Goal: Task Accomplishment & Management: Manage account settings

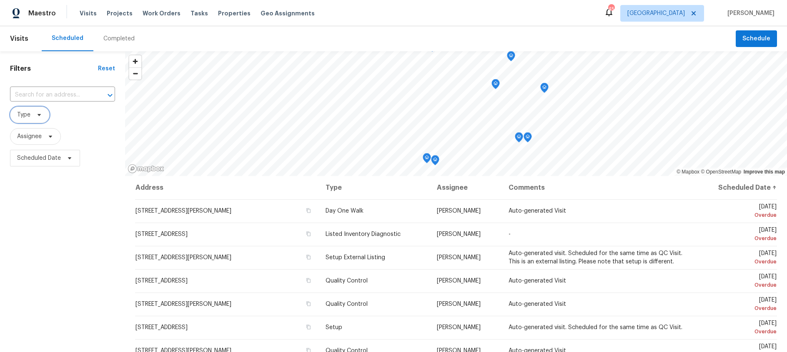
click at [44, 115] on span "Type" at bounding box center [30, 115] width 40 height 17
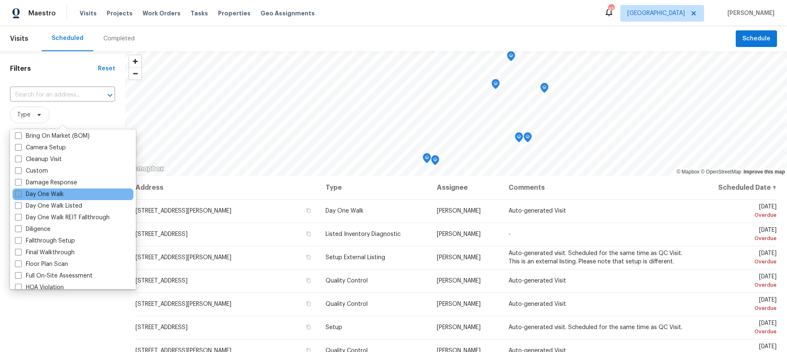
scroll to position [95, 0]
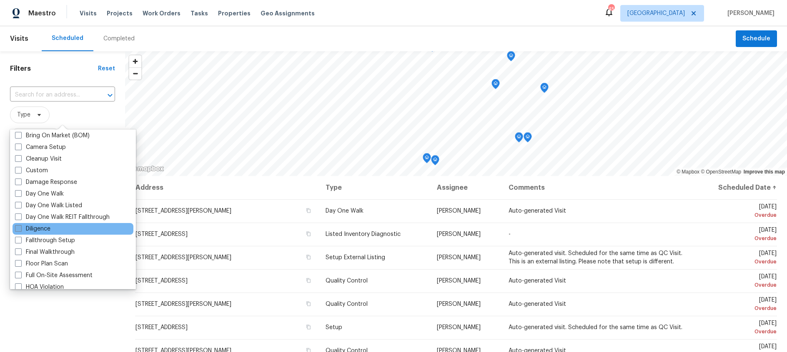
click at [17, 228] on span at bounding box center [18, 228] width 7 height 7
click at [17, 228] on input "Diligence" at bounding box center [17, 227] width 5 height 5
checkbox input "true"
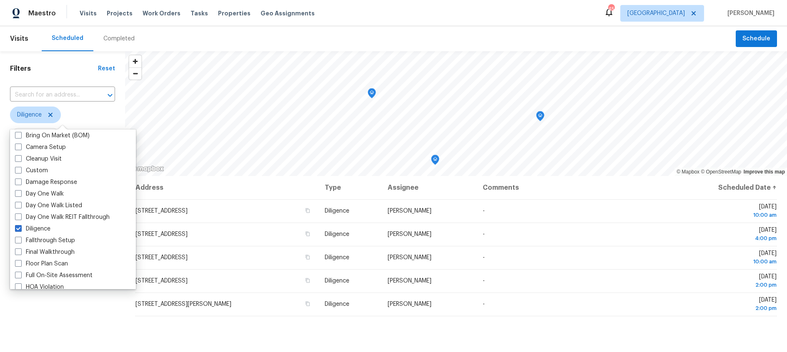
click at [111, 111] on span "Diligence" at bounding box center [62, 115] width 105 height 17
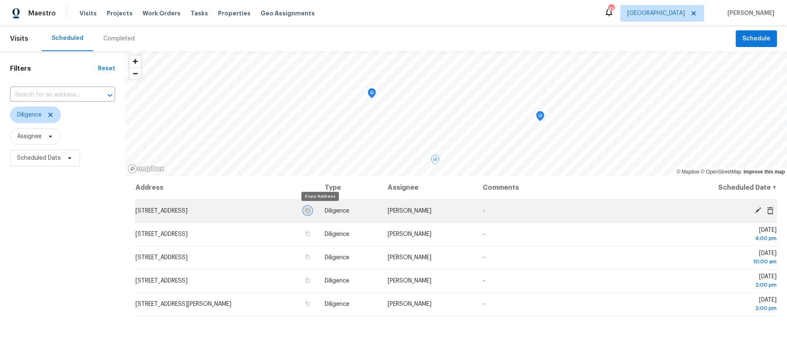
click at [310, 211] on icon "button" at bounding box center [307, 210] width 5 height 5
click at [758, 210] on icon at bounding box center [757, 210] width 7 height 7
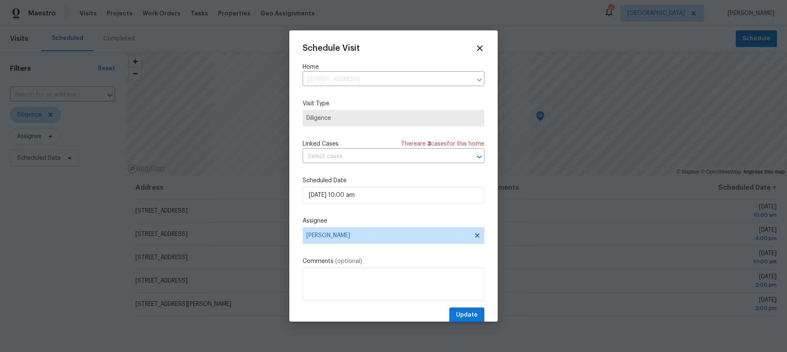
click at [334, 280] on div "Schedule Visit Home 3605 Bayshore Dr, Arlington, TX 76016 ​ Visit Type Diligenc…" at bounding box center [393, 184] width 182 height 280
click at [334, 280] on textarea at bounding box center [393, 284] width 182 height 33
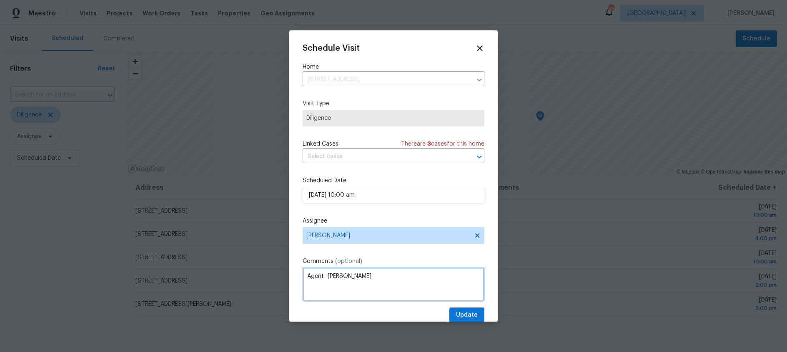
paste textarea "615) 219‑5765"
click at [361, 277] on textarea "Agent- Shelly- 615) 219‑5765" at bounding box center [393, 284] width 182 height 33
type textarea "Agent- Shelly- 615-219‑5765"
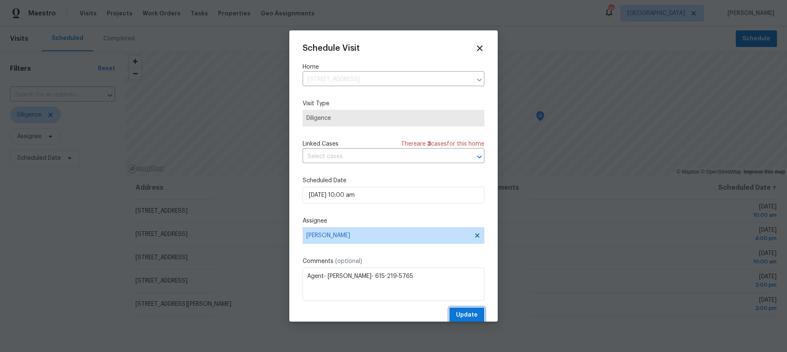
click at [466, 314] on span "Update" at bounding box center [467, 315] width 22 height 10
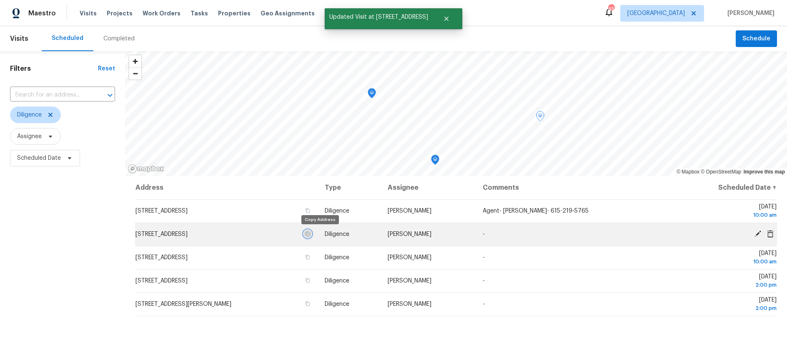
click at [310, 235] on icon "button" at bounding box center [308, 234] width 4 height 5
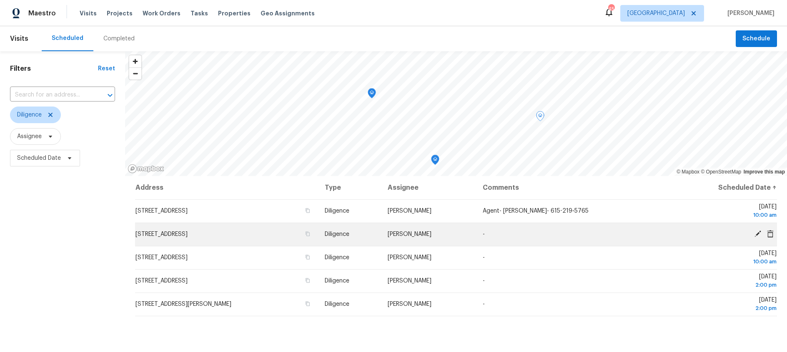
click at [755, 232] on icon at bounding box center [757, 233] width 7 height 7
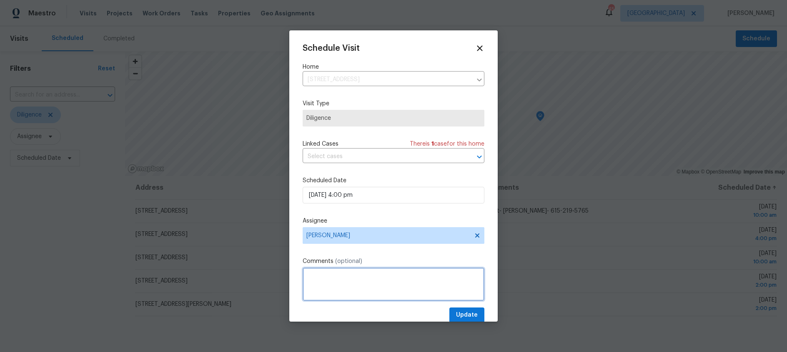
click at [328, 279] on textarea at bounding box center [393, 284] width 182 height 33
paste textarea "(469) 815‑5050"
type textarea "Agent- Joseph- (469) 815‑5050"
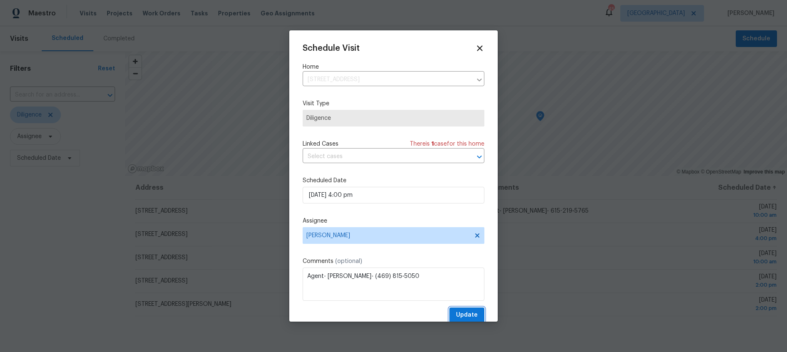
click at [468, 312] on span "Update" at bounding box center [467, 315] width 22 height 10
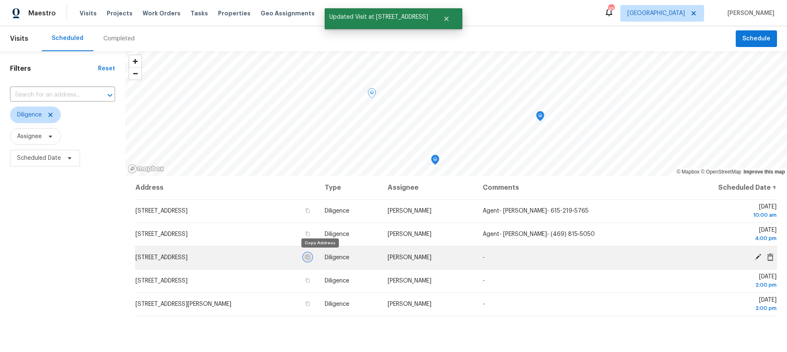
click at [310, 259] on icon "button" at bounding box center [308, 257] width 4 height 5
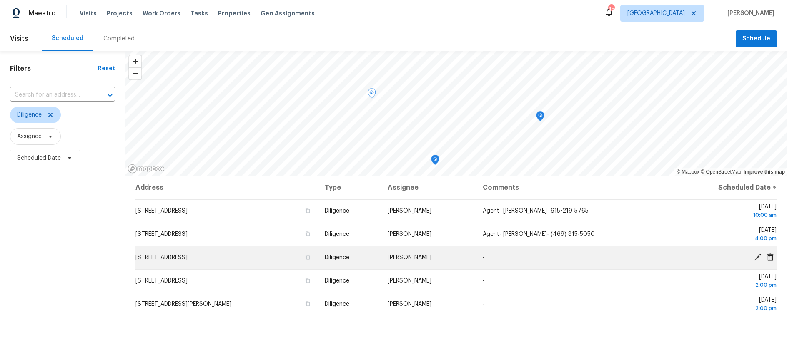
click at [758, 255] on icon at bounding box center [757, 257] width 7 height 7
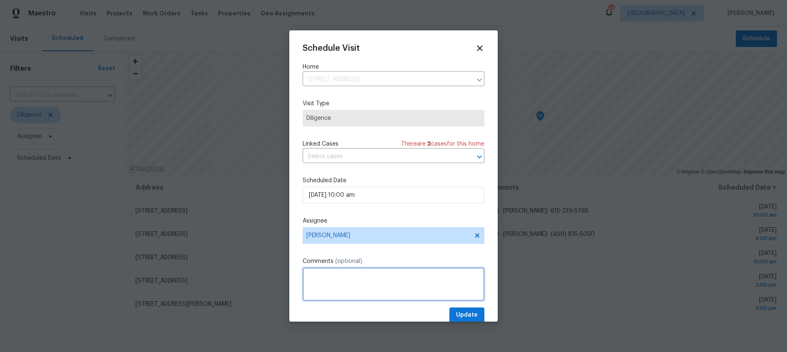
click at [337, 281] on textarea at bounding box center [393, 284] width 182 height 33
paste textarea "(817) 800‑1143"
type textarea "Agent- Brittany- (817) 800‑1143"
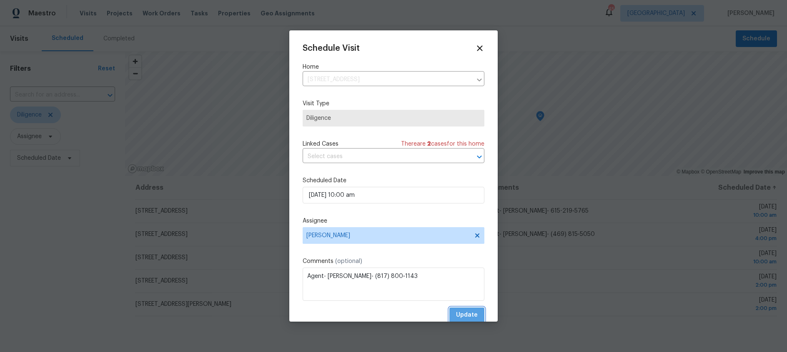
click at [465, 317] on span "Update" at bounding box center [467, 315] width 22 height 10
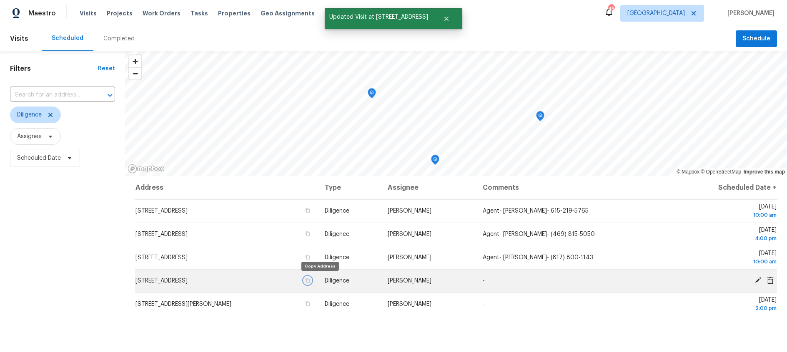
click at [310, 281] on icon "button" at bounding box center [308, 281] width 4 height 5
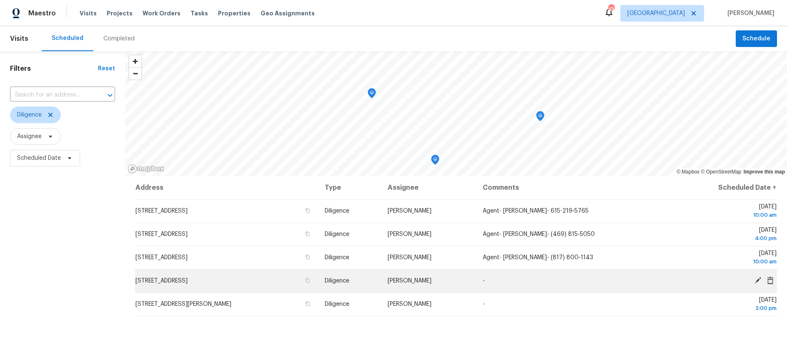
click at [754, 279] on icon at bounding box center [757, 280] width 7 height 7
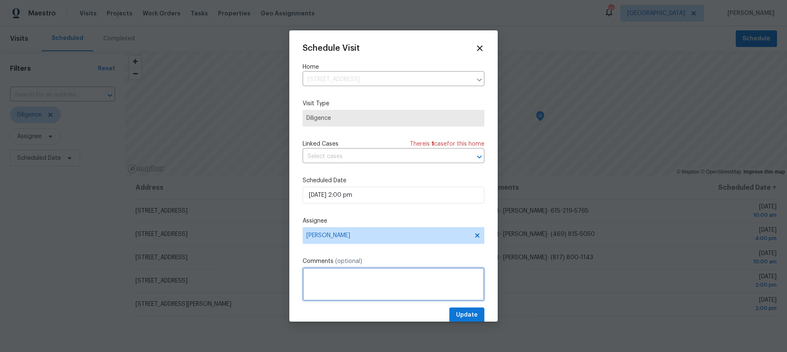
click at [340, 283] on textarea at bounding box center [393, 284] width 182 height 33
paste textarea "9408411737"
type textarea "Seller- Richard- 940-841-1737"
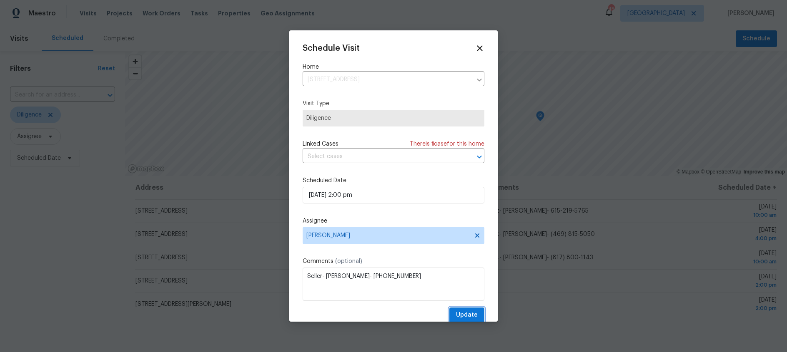
click at [465, 313] on span "Update" at bounding box center [467, 315] width 22 height 10
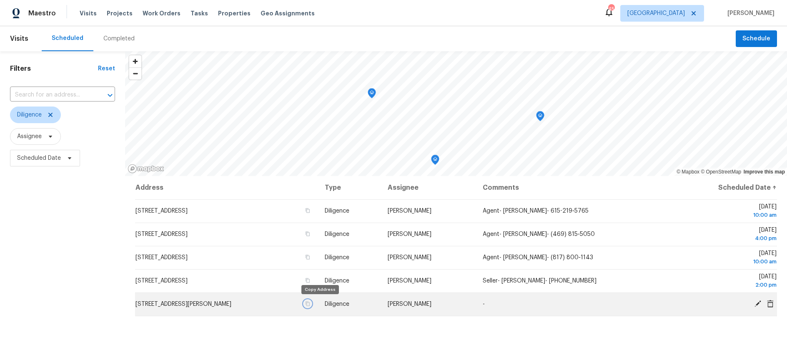
click at [310, 305] on icon "button" at bounding box center [308, 304] width 4 height 5
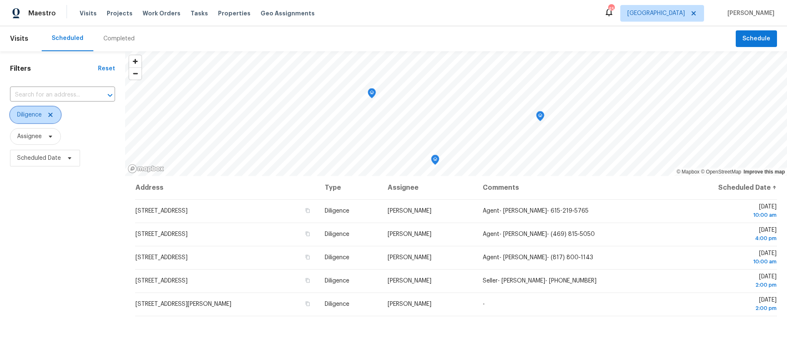
click at [52, 115] on icon at bounding box center [50, 115] width 4 height 4
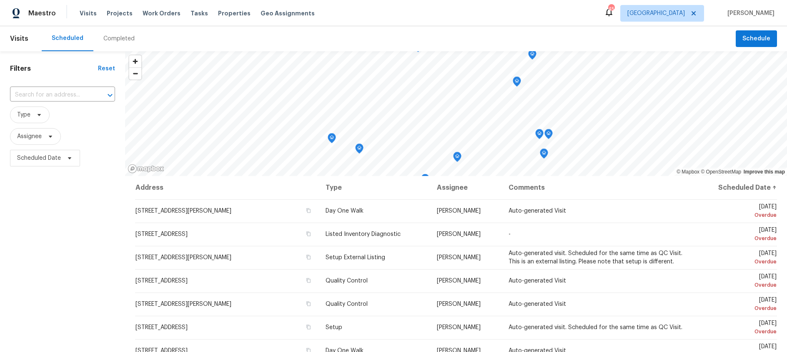
click at [119, 37] on div "Completed" at bounding box center [118, 39] width 31 height 8
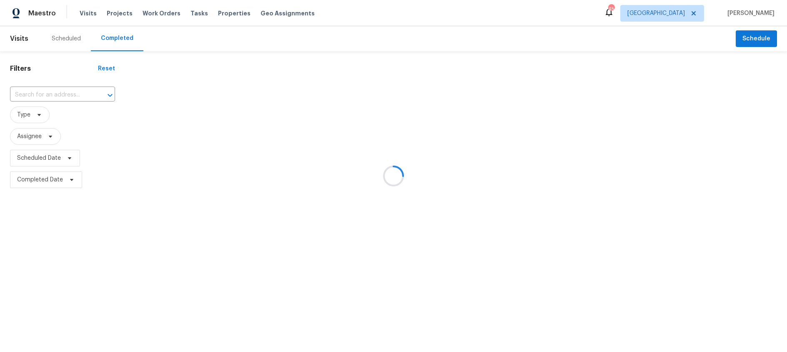
click at [42, 113] on div at bounding box center [393, 176] width 787 height 352
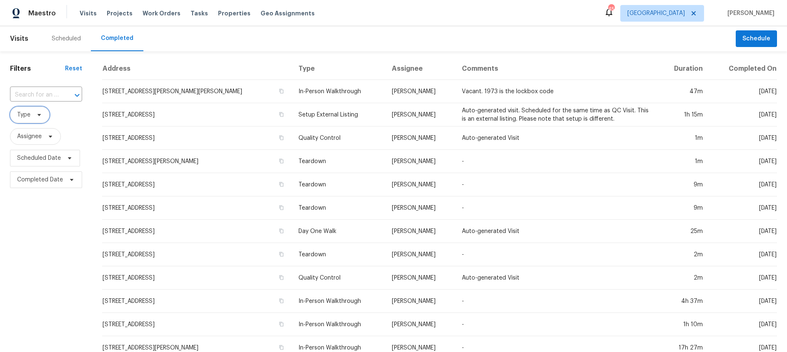
click at [35, 118] on span "Type" at bounding box center [30, 115] width 40 height 17
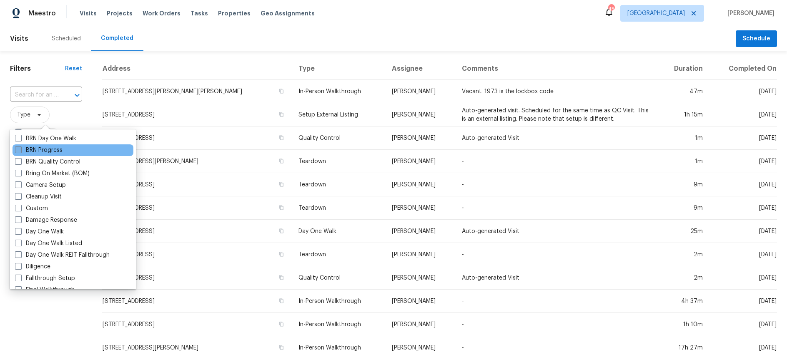
scroll to position [75, 0]
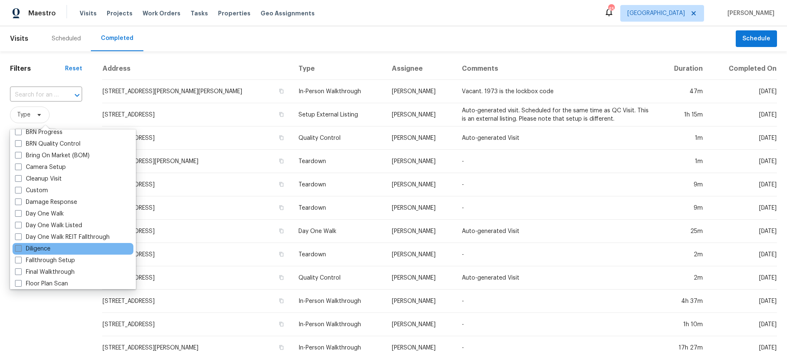
click at [19, 248] on span at bounding box center [18, 248] width 7 height 7
click at [19, 248] on input "Diligence" at bounding box center [17, 247] width 5 height 5
checkbox input "true"
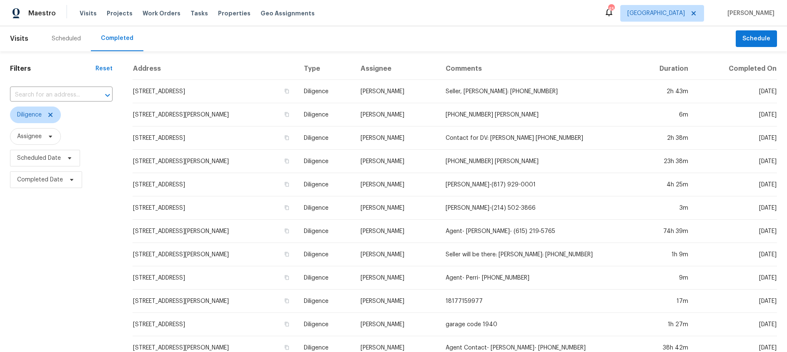
click at [285, 41] on div "Scheduled Completed" at bounding box center [389, 38] width 694 height 25
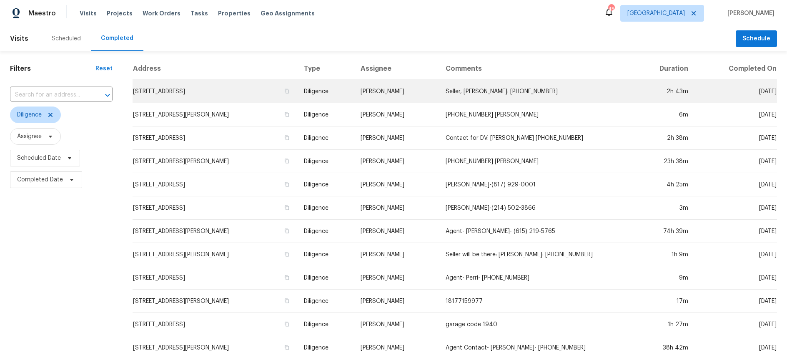
click at [218, 90] on td "3724 Tulip Tree Dr, Fort Worth, TX 76137" at bounding box center [214, 91] width 165 height 23
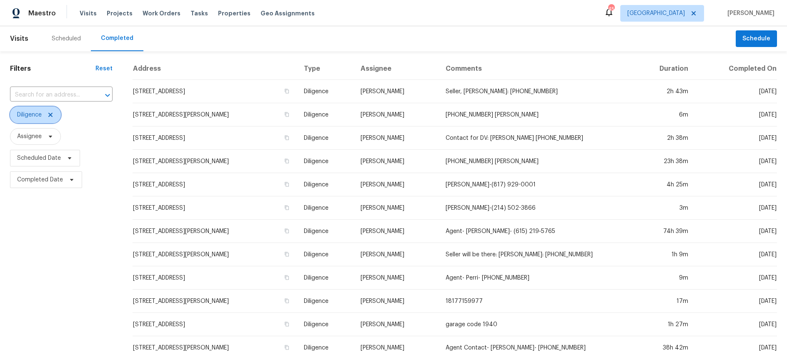
click at [52, 116] on icon at bounding box center [50, 115] width 4 height 4
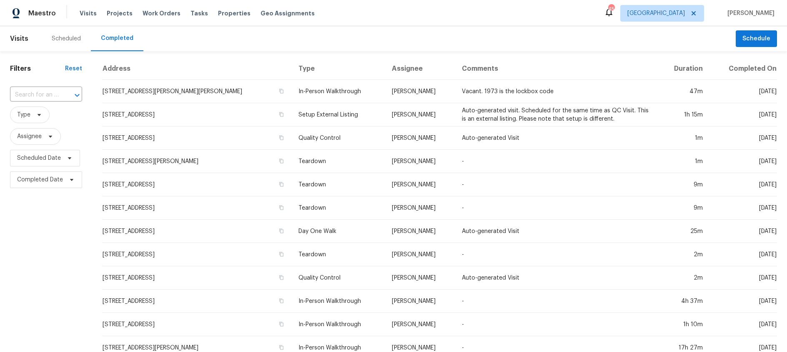
click at [67, 39] on div "Scheduled" at bounding box center [66, 39] width 29 height 8
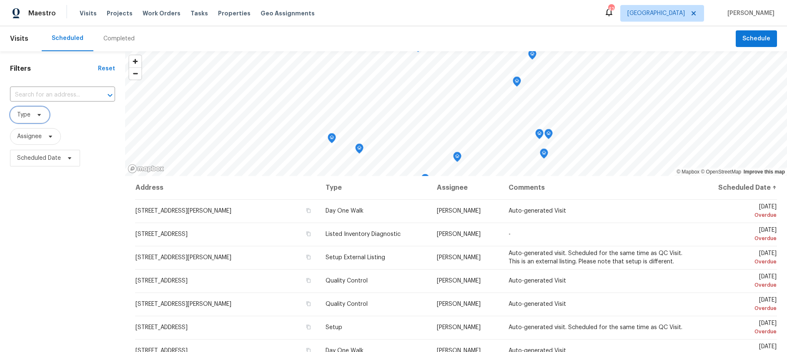
click at [39, 114] on icon at bounding box center [39, 115] width 7 height 7
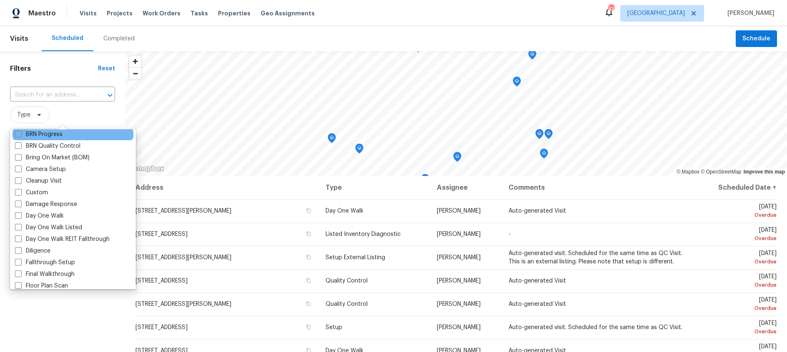
scroll to position [72, 0]
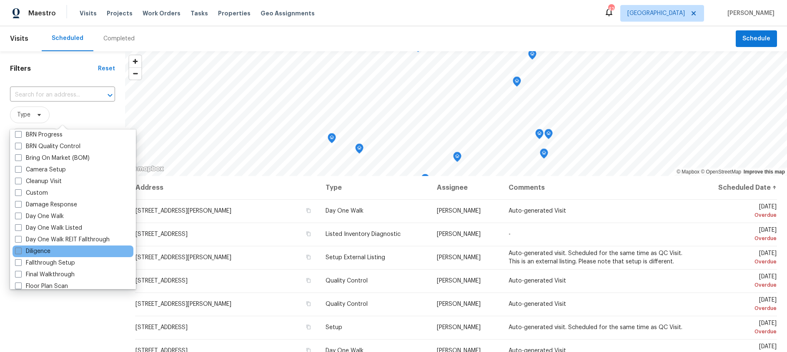
click at [19, 252] on span at bounding box center [18, 251] width 7 height 7
click at [19, 252] on input "Diligence" at bounding box center [17, 249] width 5 height 5
checkbox input "true"
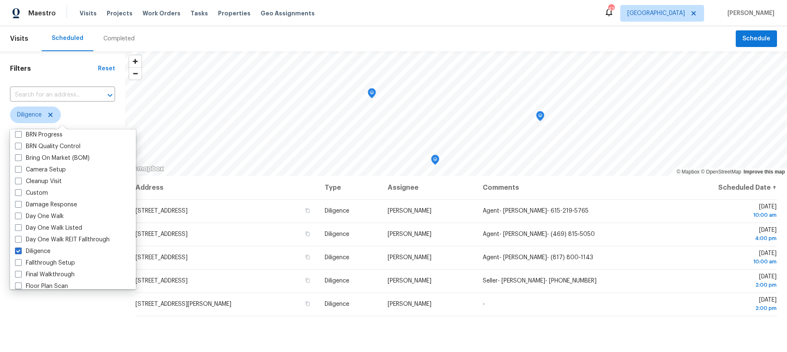
click at [55, 69] on h1 "Filters" at bounding box center [54, 69] width 88 height 8
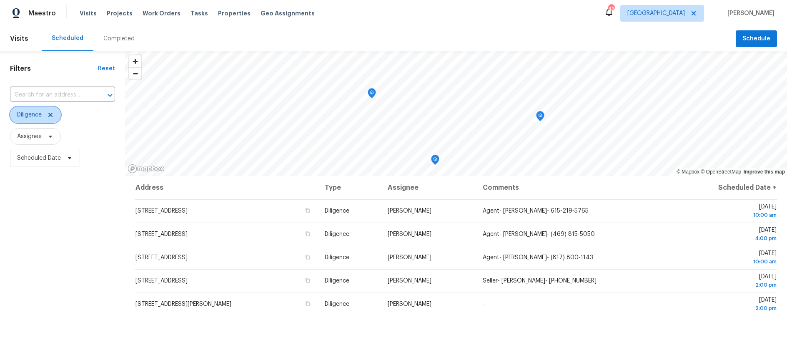
click at [52, 114] on icon at bounding box center [50, 115] width 7 height 7
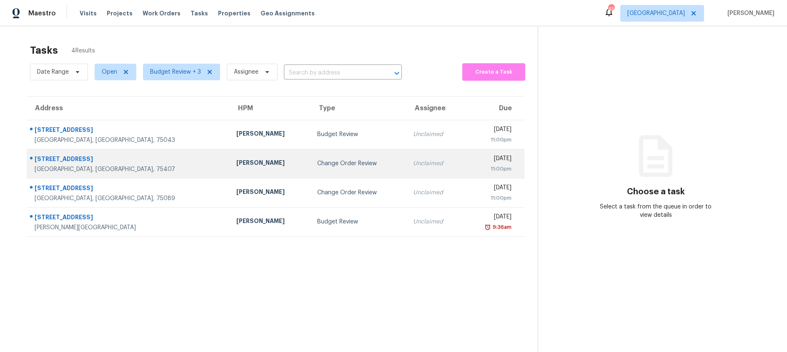
click at [317, 164] on div "Change Order Review" at bounding box center [358, 164] width 82 height 8
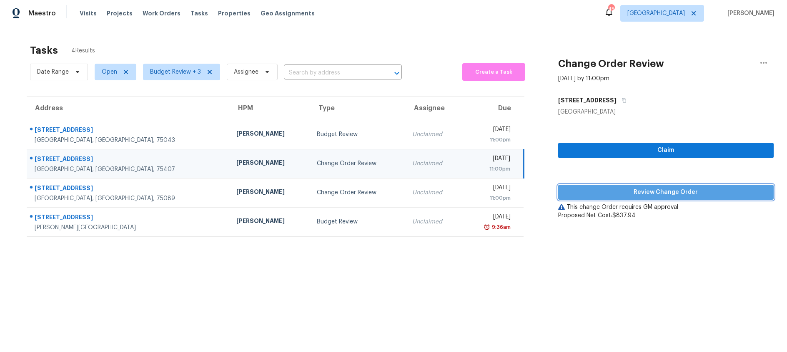
click at [647, 194] on span "Review Change Order" at bounding box center [665, 192] width 202 height 10
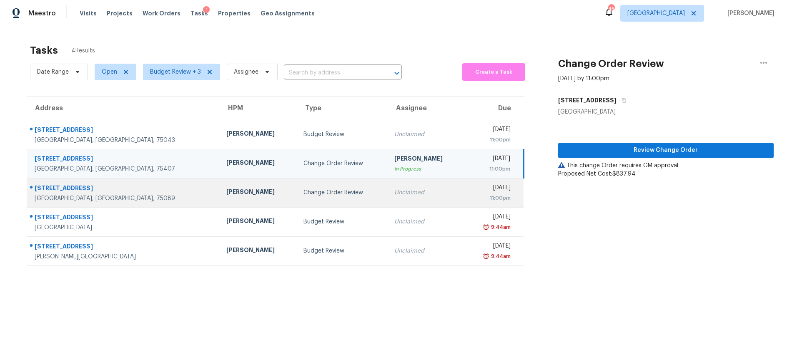
click at [305, 191] on div "Change Order Review" at bounding box center [341, 193] width 77 height 8
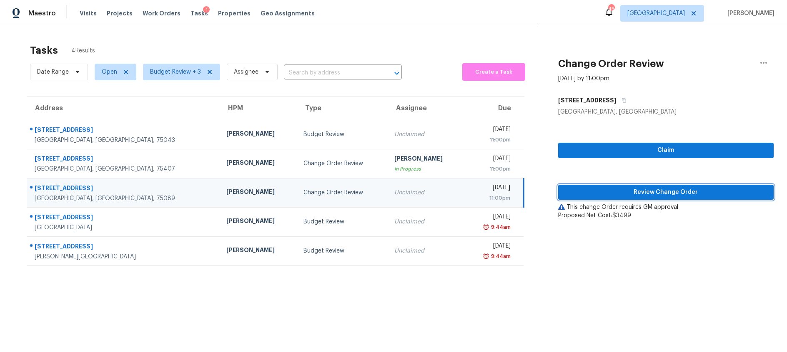
click at [624, 192] on span "Review Change Order" at bounding box center [665, 192] width 202 height 10
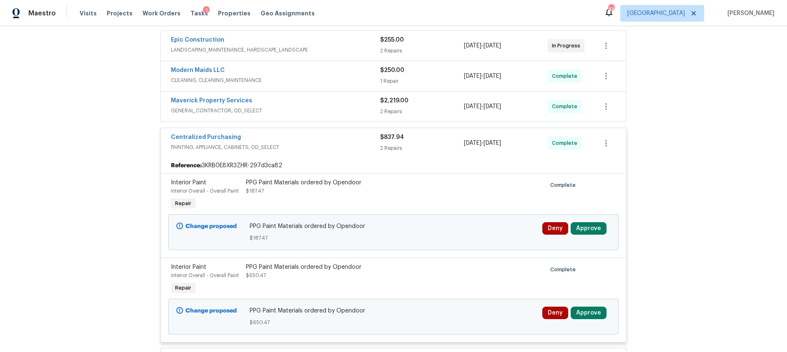
scroll to position [234, 0]
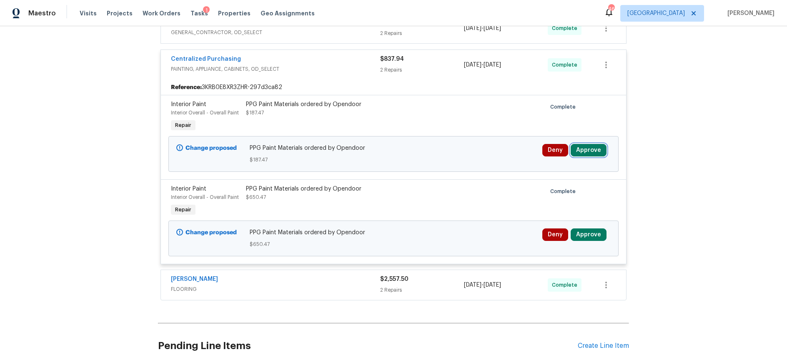
click at [584, 150] on button "Approve" at bounding box center [588, 150] width 36 height 12
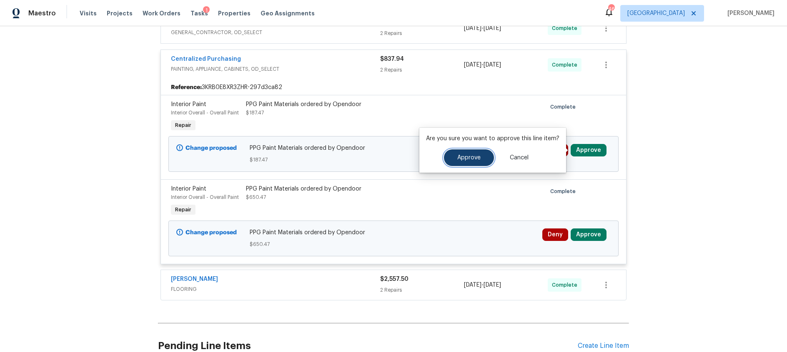
click at [454, 160] on button "Approve" at bounding box center [469, 158] width 50 height 17
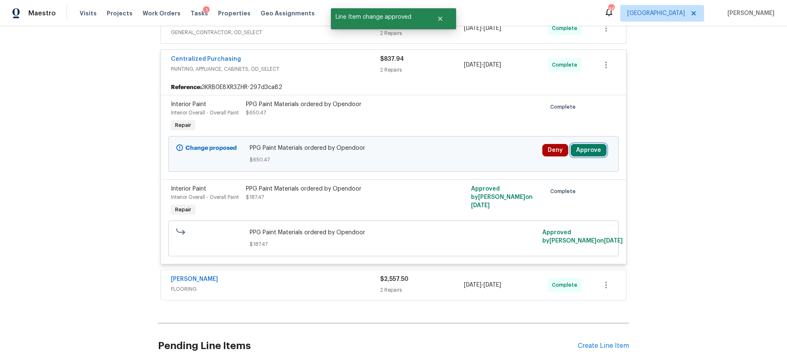
click at [586, 153] on button "Approve" at bounding box center [588, 150] width 36 height 12
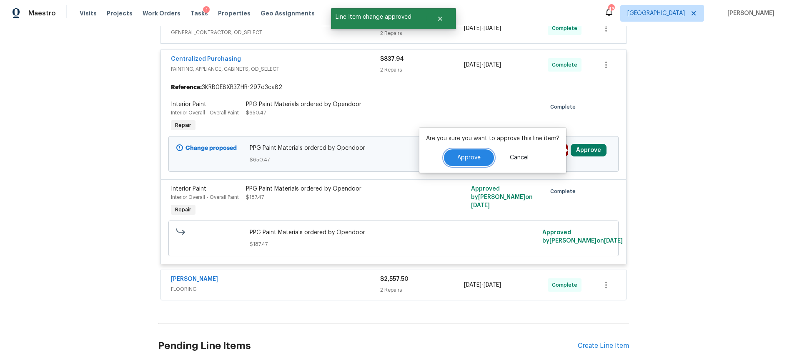
drag, startPoint x: 460, startPoint y: 159, endPoint x: 468, endPoint y: 157, distance: 8.4
click at [460, 159] on span "Approve" at bounding box center [468, 158] width 23 height 6
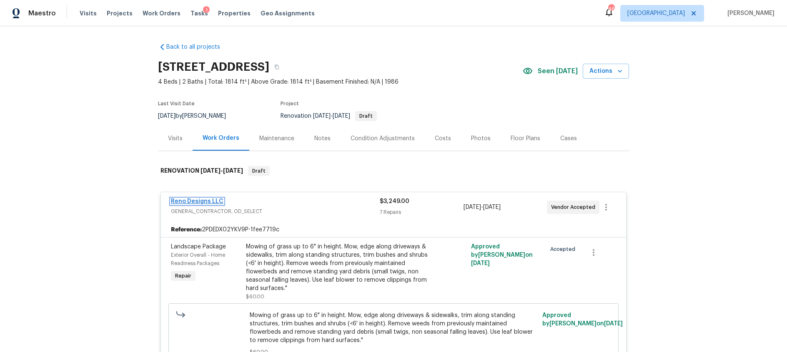
click at [205, 201] on link "Reno Designs LLC" at bounding box center [197, 202] width 52 height 6
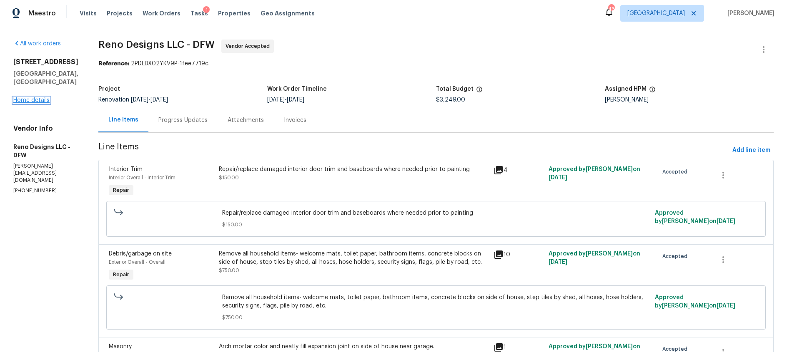
click at [32, 97] on link "Home details" at bounding box center [31, 100] width 36 height 6
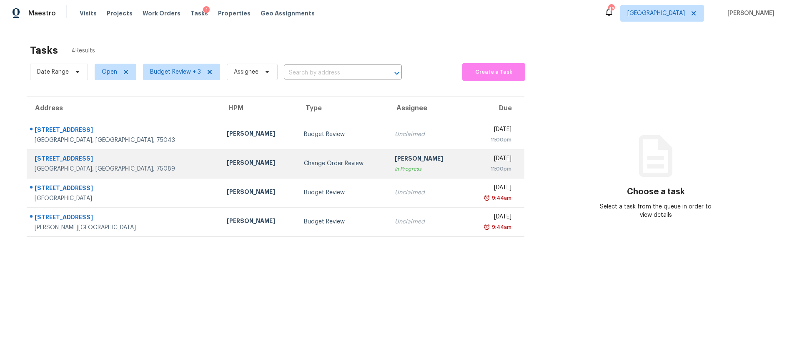
click at [353, 165] on div "Change Order Review" at bounding box center [342, 164] width 77 height 8
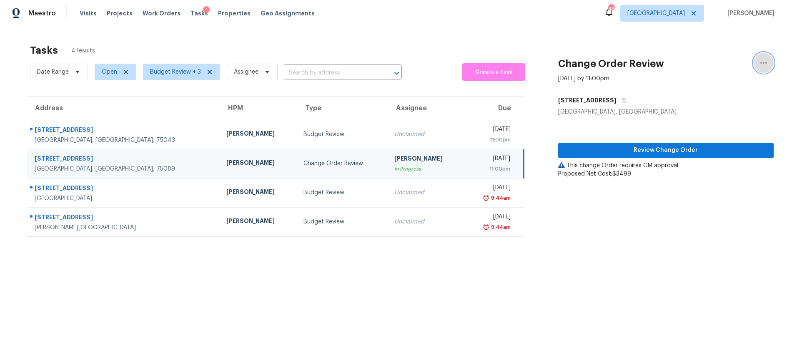
click at [762, 64] on icon "button" at bounding box center [763, 63] width 10 height 10
click at [717, 54] on div "Cancel this task" at bounding box center [715, 52] width 65 height 8
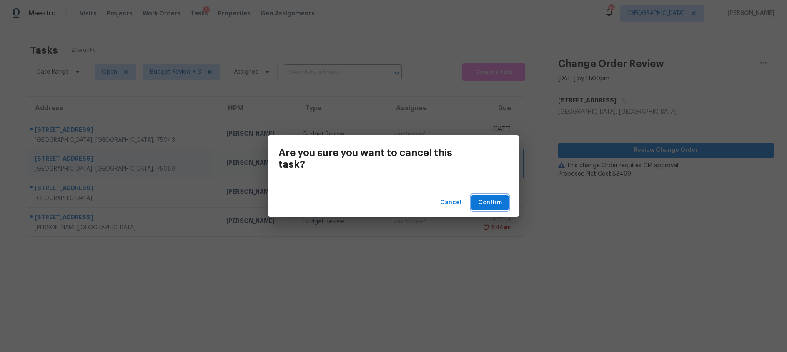
click at [496, 205] on span "Confirm" at bounding box center [490, 203] width 24 height 10
